Goal: Task Accomplishment & Management: Use online tool/utility

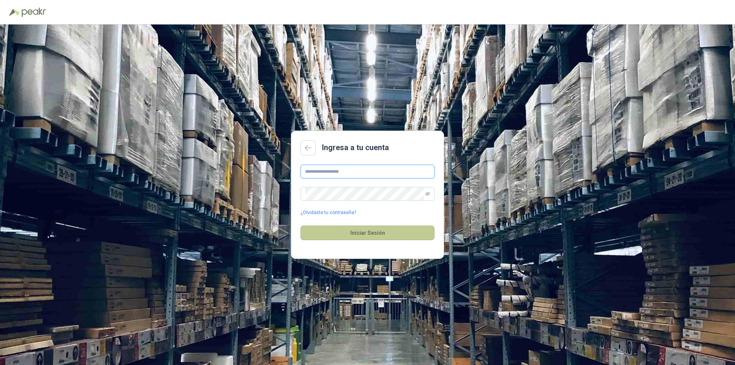
type input "**********"
click at [389, 233] on button "Iniciar Sesión" at bounding box center [367, 232] width 134 height 15
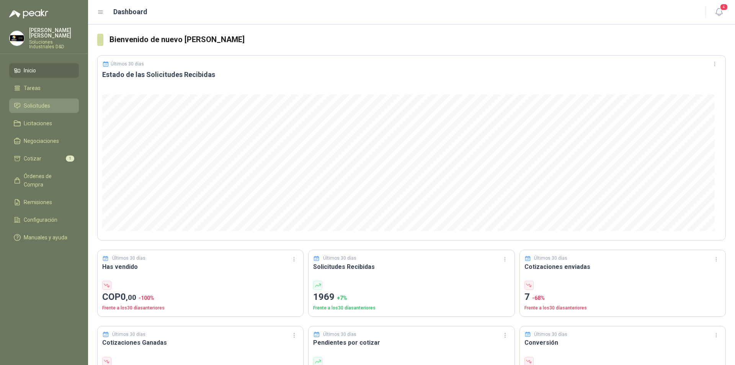
click at [36, 103] on span "Solicitudes" at bounding box center [37, 105] width 26 height 8
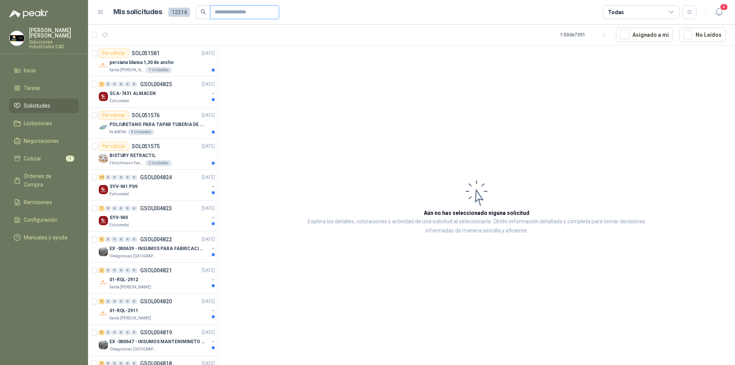
click at [228, 13] on input "text" at bounding box center [242, 12] width 54 height 13
click at [138, 279] on div "01-RQL-2912" at bounding box center [158, 279] width 99 height 9
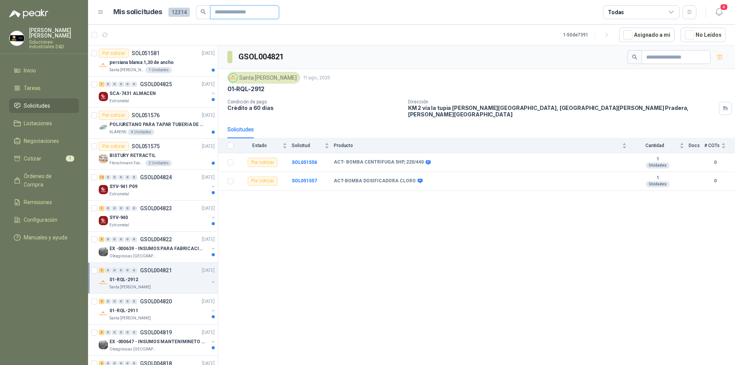
click at [248, 13] on input "text" at bounding box center [242, 12] width 54 height 13
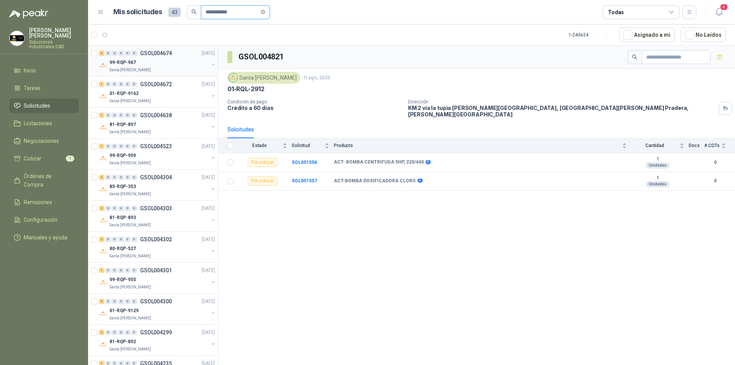
type input "**********"
click at [119, 64] on p "99-RQP-967" at bounding box center [122, 62] width 26 height 7
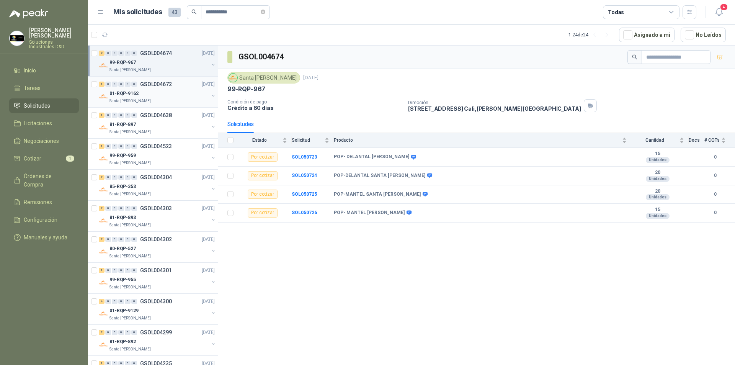
click at [134, 99] on p "Santa [PERSON_NAME]" at bounding box center [129, 101] width 41 height 6
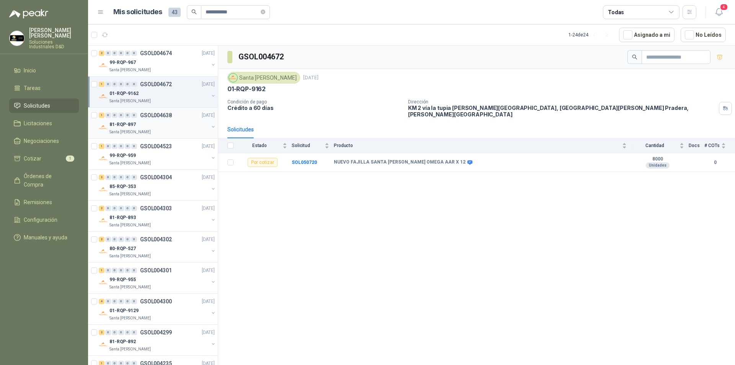
click at [140, 129] on div "81-RQP-897 Santa [PERSON_NAME]" at bounding box center [158, 127] width 99 height 15
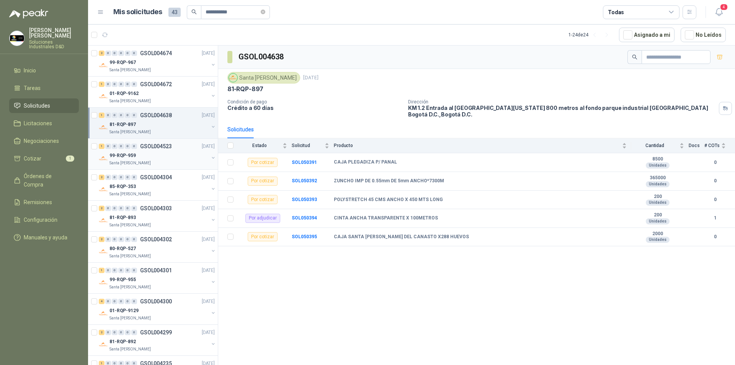
click at [122, 156] on p "99-RQP-959" at bounding box center [122, 155] width 26 height 7
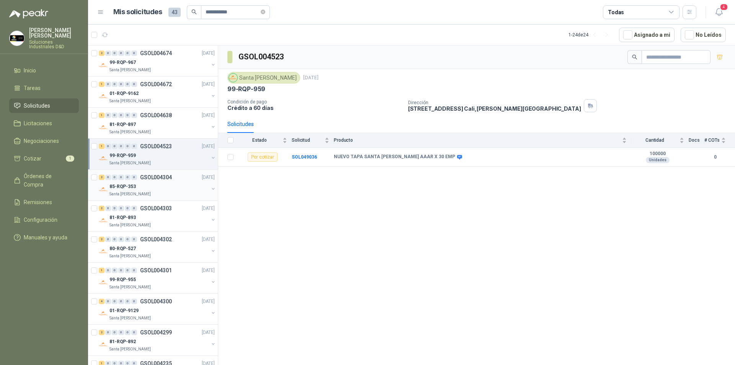
click at [129, 186] on p "85-RQP-353" at bounding box center [122, 186] width 26 height 7
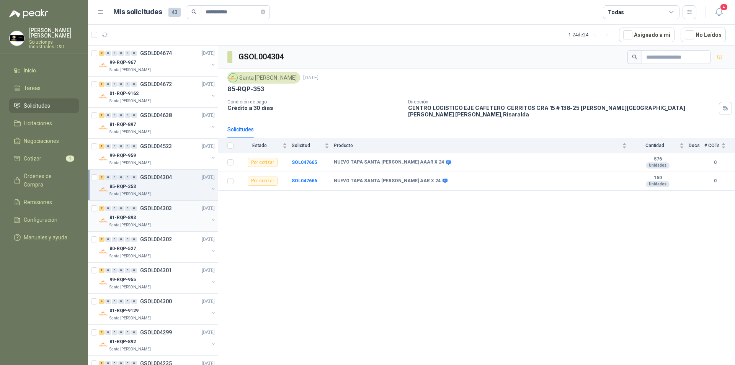
click at [133, 222] on p "Santa [PERSON_NAME]" at bounding box center [129, 225] width 41 height 6
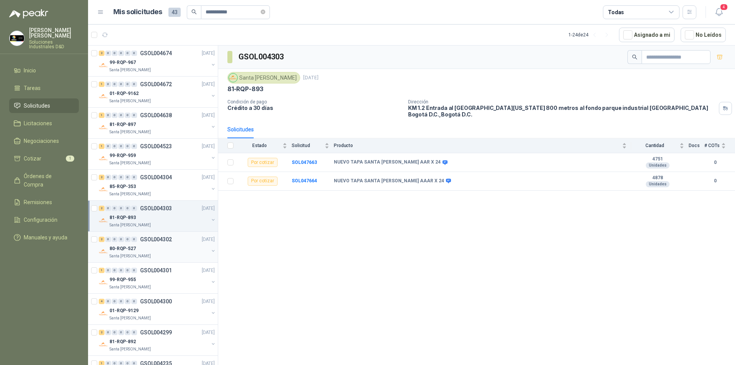
click at [136, 246] on div "80-RQP-527" at bounding box center [158, 248] width 99 height 9
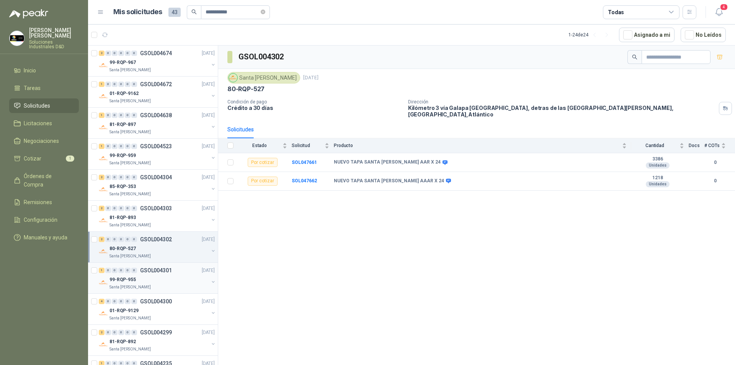
click at [143, 280] on div "99-RQP-955" at bounding box center [158, 279] width 99 height 9
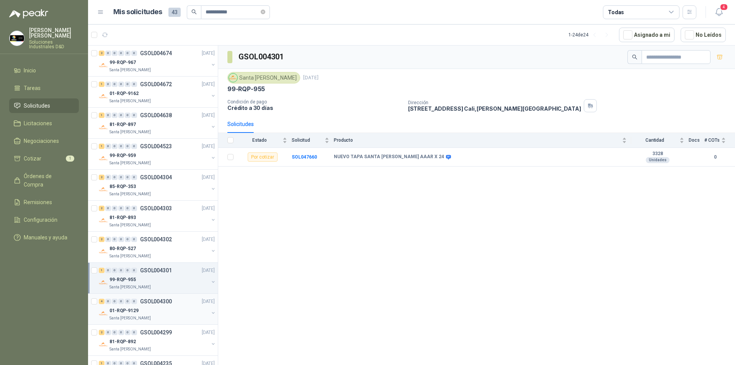
click at [140, 311] on div "01-RQP-9129" at bounding box center [158, 310] width 99 height 9
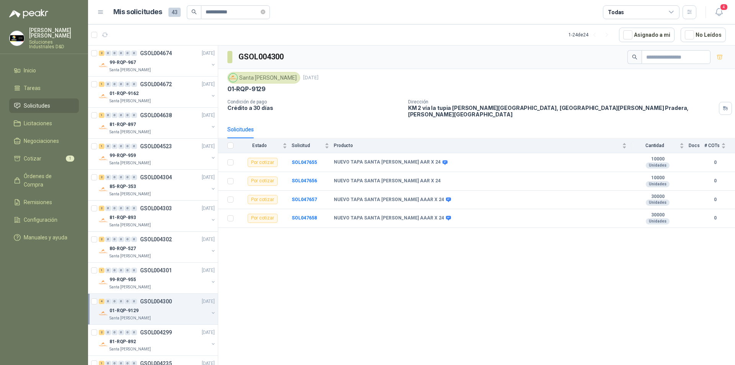
click at [43, 101] on span "Solicitudes" at bounding box center [37, 105] width 26 height 8
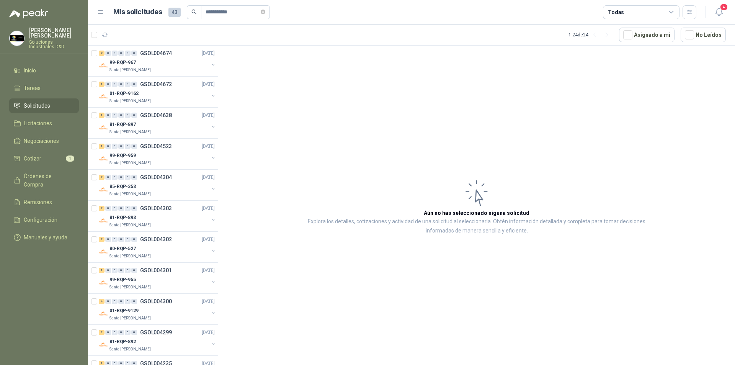
click at [42, 101] on span "Solicitudes" at bounding box center [37, 105] width 26 height 8
drag, startPoint x: 270, startPoint y: 14, endPoint x: 266, endPoint y: 14, distance: 4.6
click at [270, 14] on span "**********" at bounding box center [235, 12] width 69 height 14
click at [269, 12] on span "**********" at bounding box center [235, 12] width 69 height 14
drag, startPoint x: 223, startPoint y: 10, endPoint x: 184, endPoint y: 8, distance: 39.5
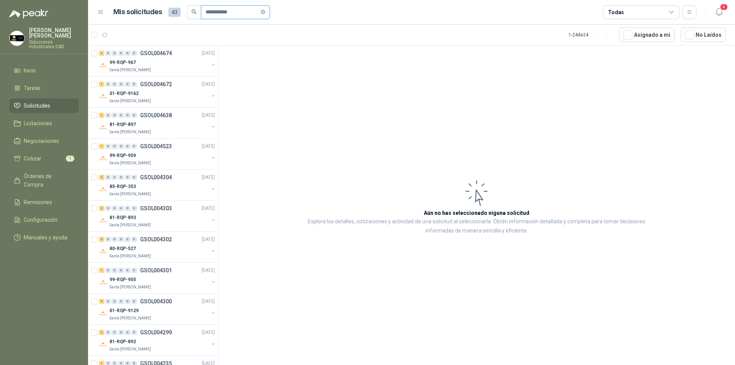
click at [197, 10] on span "**********" at bounding box center [228, 12] width 83 height 14
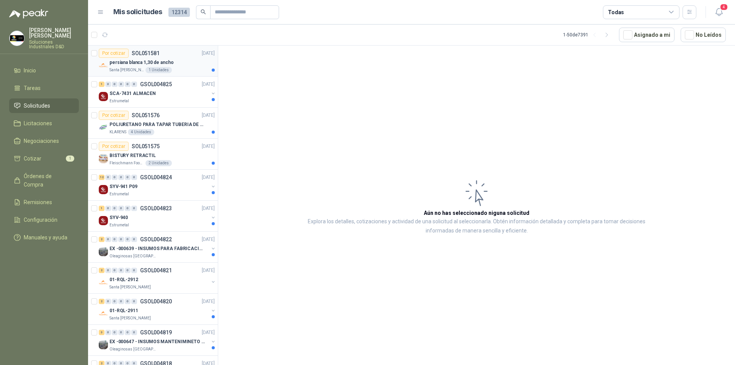
click at [145, 62] on p "persiana blanca 1,30 de ancho" at bounding box center [141, 62] width 64 height 7
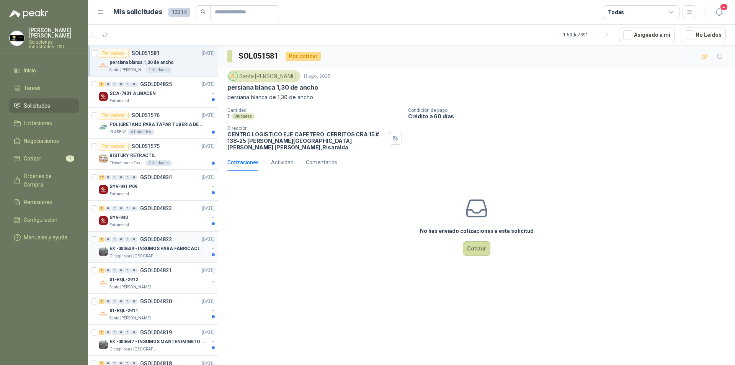
click at [174, 249] on p "EX -000639 - INSUMOS PARA FABRICACION DE MALLA TAM" at bounding box center [156, 248] width 95 height 7
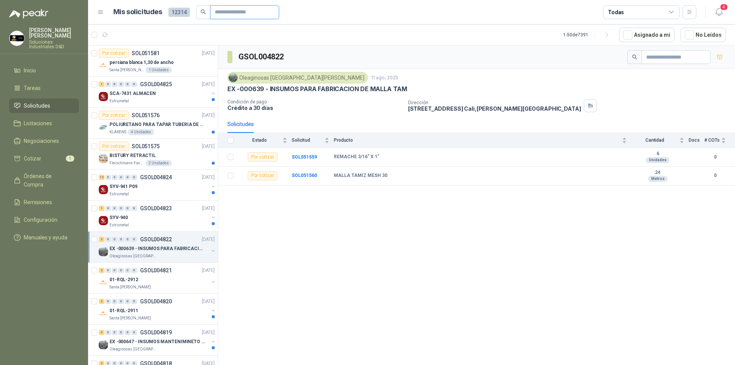
click at [217, 11] on input "text" at bounding box center [242, 12] width 54 height 13
type input "*******"
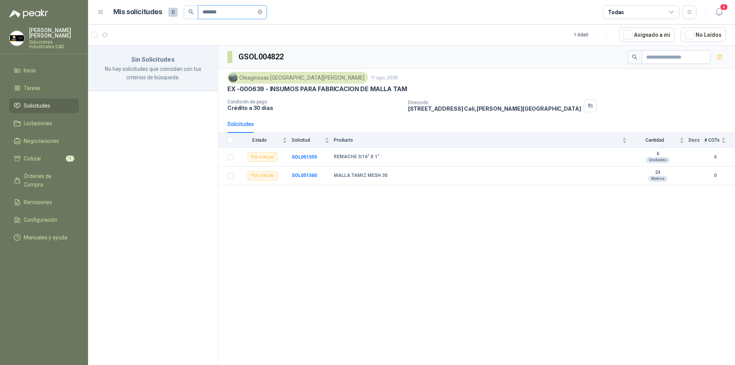
click at [262, 15] on span at bounding box center [259, 11] width 5 height 7
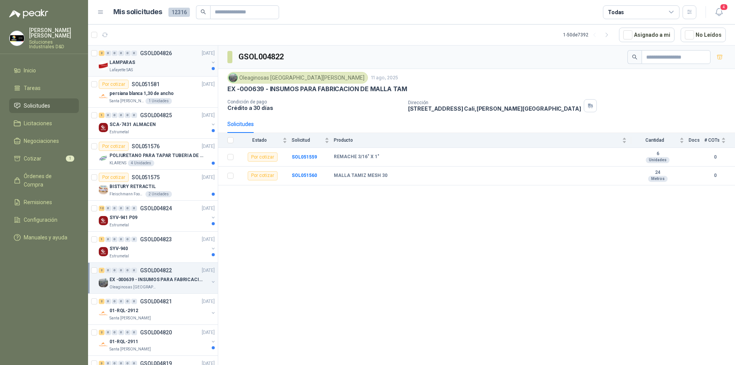
click at [137, 65] on div "LAMPARAS" at bounding box center [158, 62] width 99 height 9
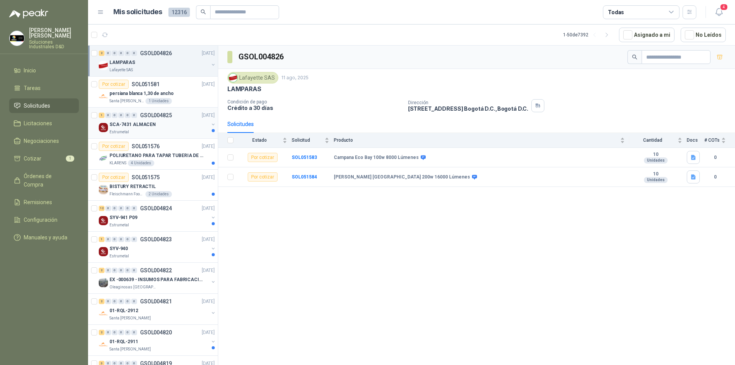
click at [137, 123] on p "SCA-7431 ALMACEN" at bounding box center [132, 124] width 46 height 7
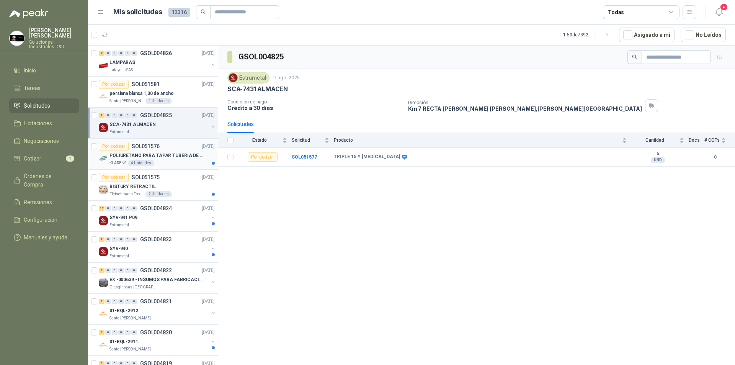
click at [165, 154] on p "POLIURETANO PARA TAPAR TUBERIA DE SENSORES DE NIVEL DEL BANCO DE HIELO" at bounding box center [156, 155] width 95 height 7
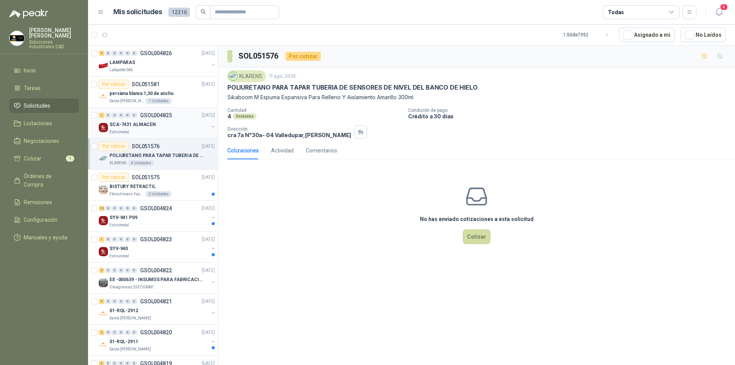
click at [135, 127] on p "SCA-7431 ALMACEN" at bounding box center [132, 124] width 46 height 7
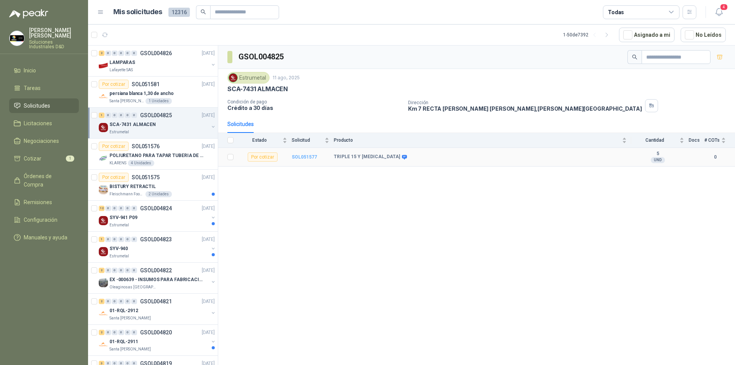
click at [303, 156] on b "SOL051577" at bounding box center [304, 156] width 25 height 5
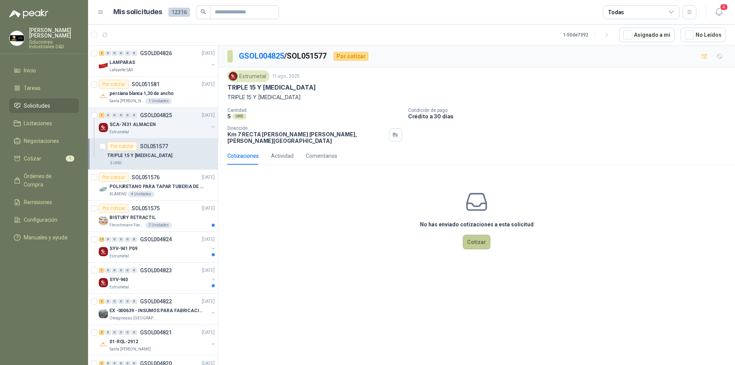
click at [472, 237] on button "Cotizar" at bounding box center [477, 242] width 28 height 15
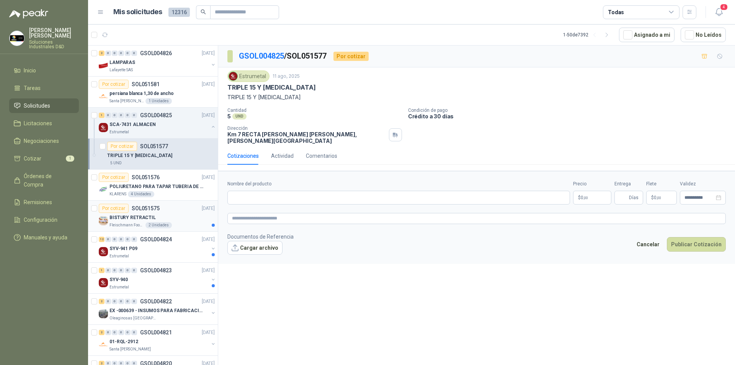
click at [126, 219] on p "BISTURY RETRACTIL" at bounding box center [132, 217] width 46 height 7
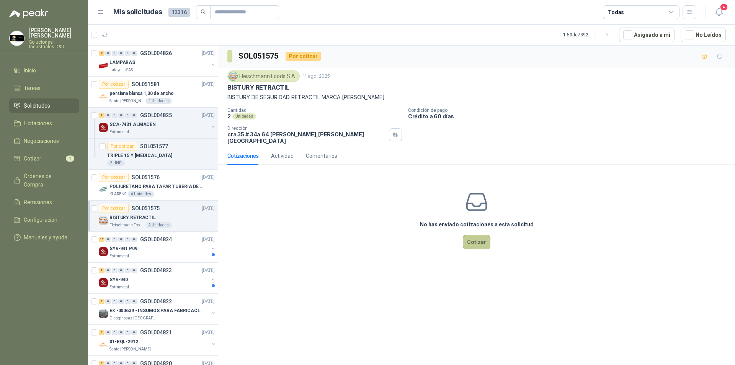
click at [475, 237] on button "Cotizar" at bounding box center [477, 242] width 28 height 15
